Goal: Task Accomplishment & Management: Use online tool/utility

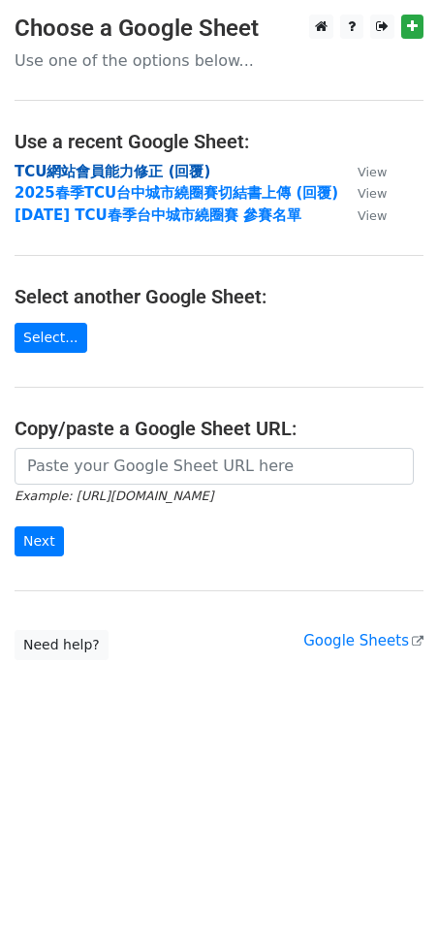
click at [121, 167] on strong "TCU網站會員能力修正 (回覆)" at bounding box center [113, 171] width 196 height 17
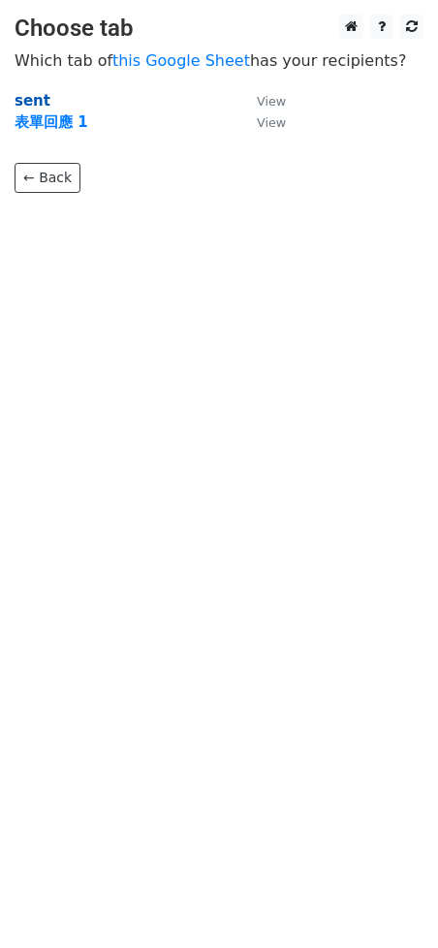
click at [36, 99] on strong "sent" at bounding box center [33, 100] width 36 height 17
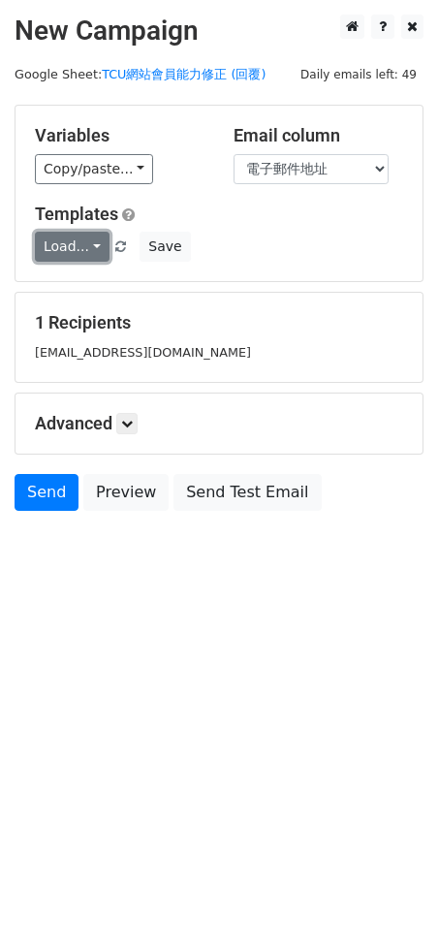
click at [85, 253] on link "Load..." at bounding box center [72, 247] width 75 height 30
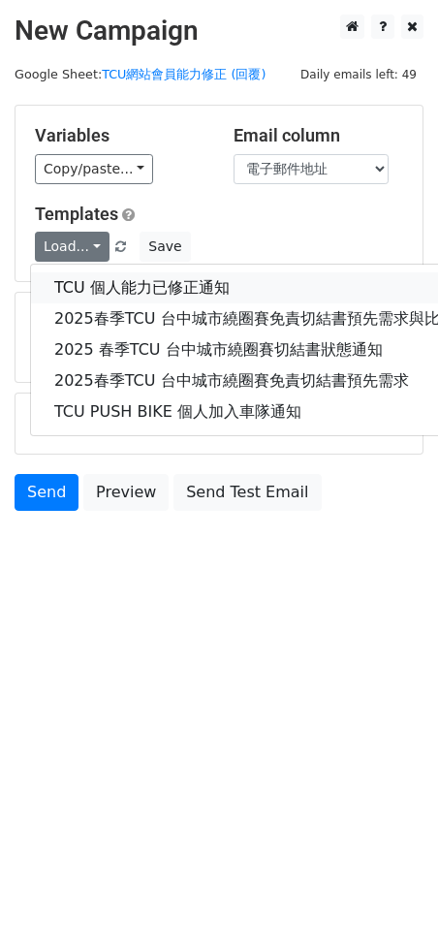
click at [88, 286] on link "TCU 個人能力已修正通知" at bounding box center [286, 287] width 510 height 31
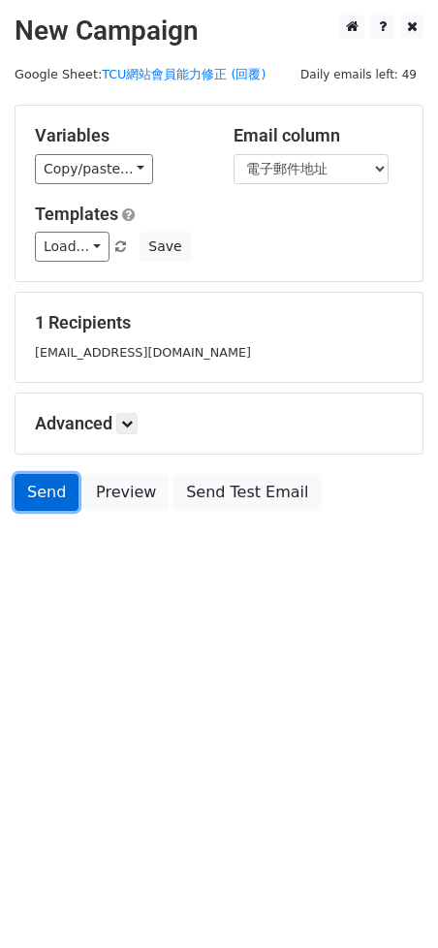
click at [47, 494] on link "Send" at bounding box center [47, 492] width 64 height 37
